Goal: Information Seeking & Learning: Learn about a topic

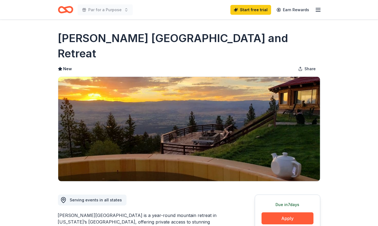
click at [85, 46] on div "[PERSON_NAME] [GEOGRAPHIC_DATA] and Retreat New Share" at bounding box center [189, 106] width 262 height 151
click at [316, 10] on line "button" at bounding box center [318, 10] width 4 height 0
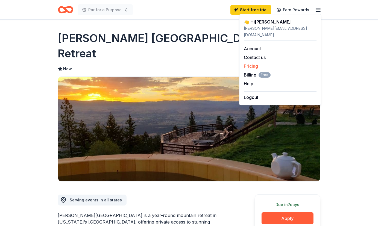
click at [251, 63] on link "Pricing" at bounding box center [251, 65] width 14 height 5
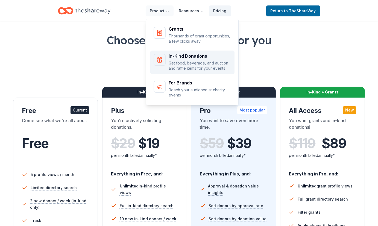
scroll to position [8, 0]
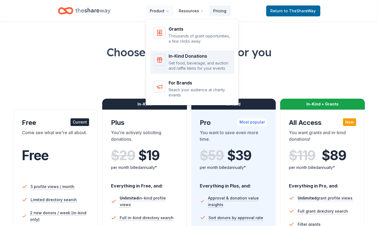
click at [190, 69] on p "Get food, beverage, and auction and raffle items for your events" at bounding box center [200, 65] width 62 height 11
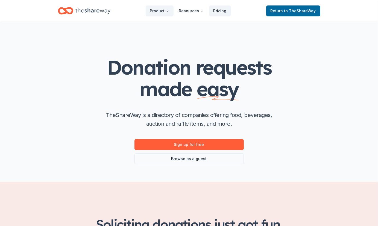
click at [215, 10] on link "Pricing" at bounding box center [220, 10] width 22 height 11
